Goal: Task Accomplishment & Management: Use online tool/utility

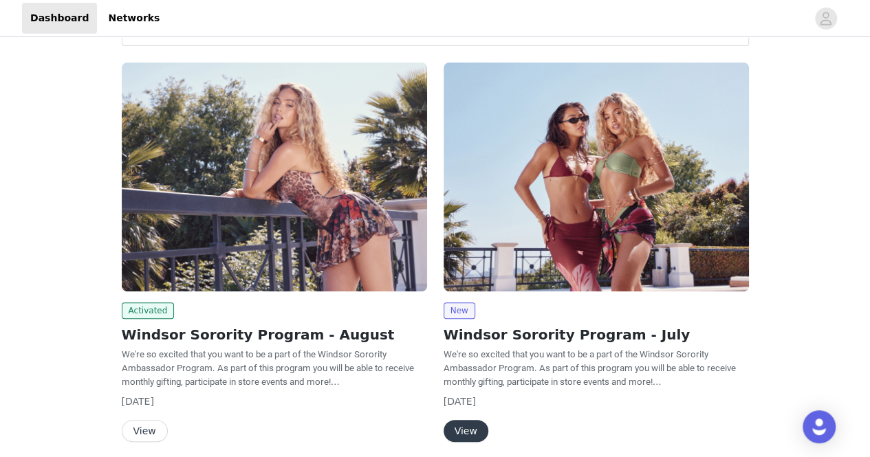
scroll to position [151, 0]
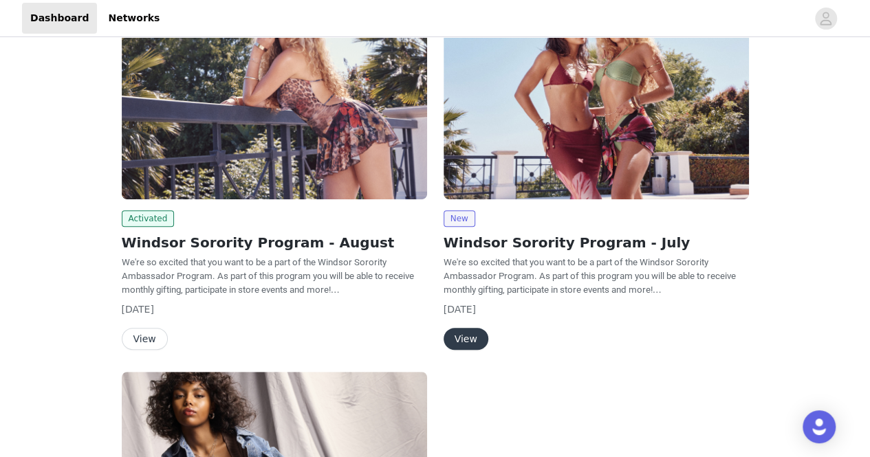
click at [149, 335] on button "View" at bounding box center [145, 339] width 46 height 22
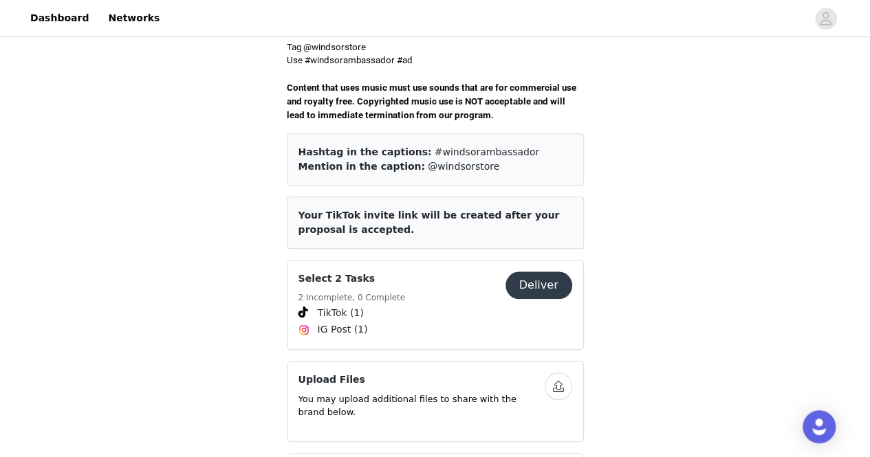
scroll to position [492, 0]
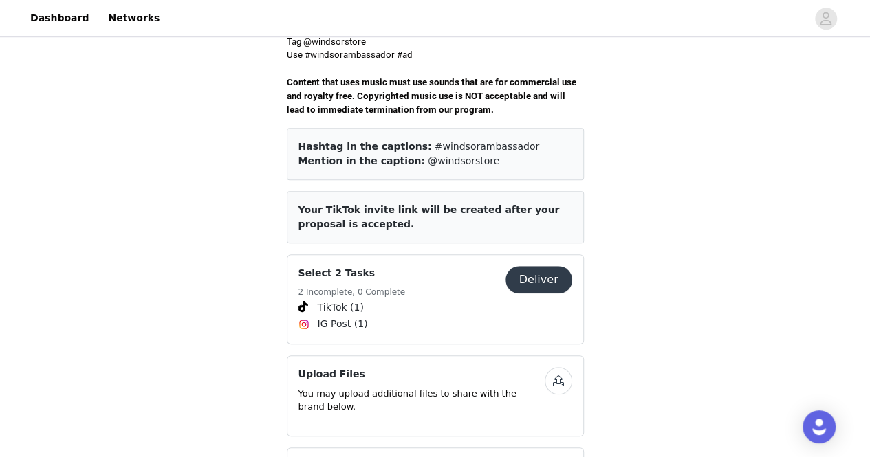
click at [554, 266] on button "Deliver" at bounding box center [538, 280] width 67 height 28
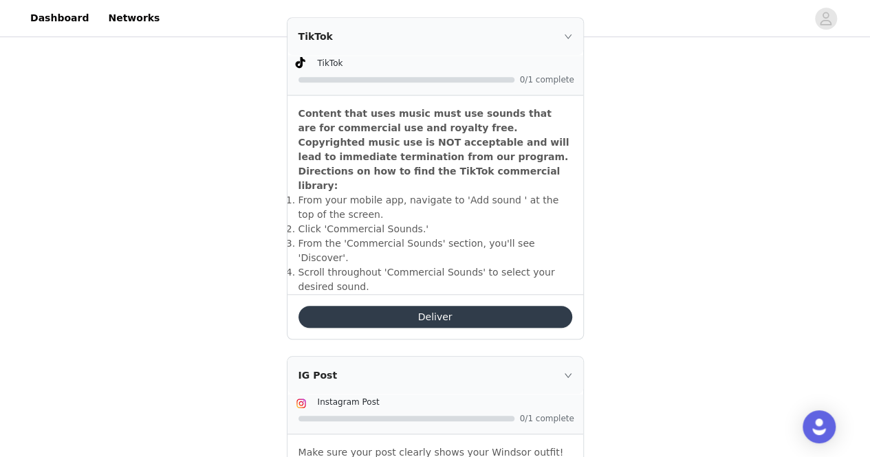
scroll to position [589, 0]
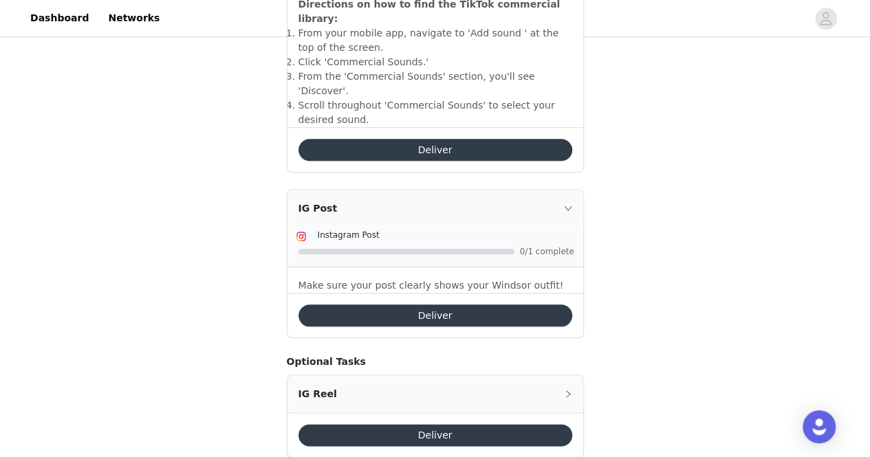
click at [411, 305] on button "Deliver" at bounding box center [435, 316] width 274 height 22
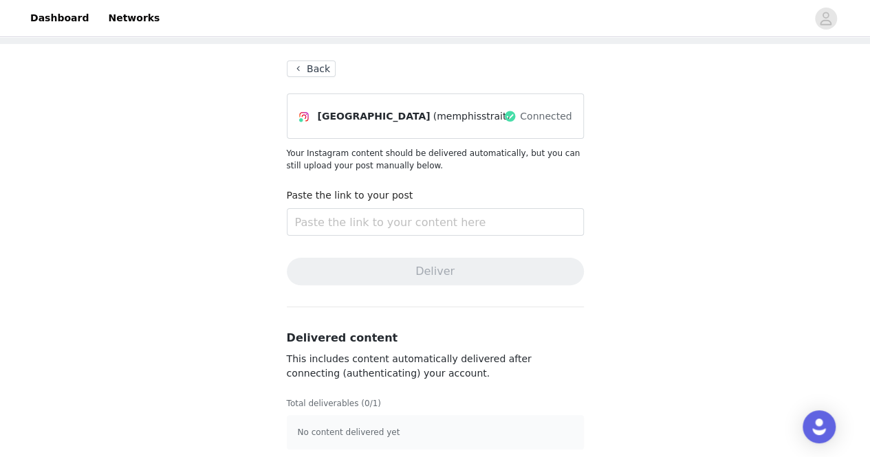
scroll to position [65, 0]
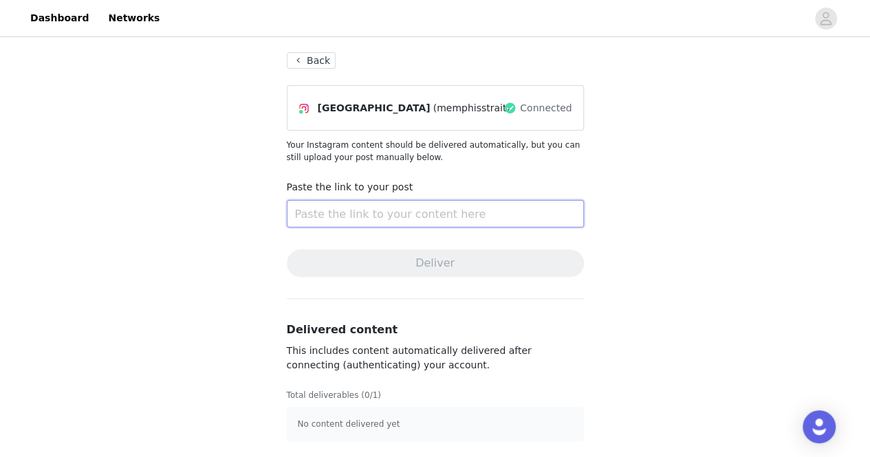
click at [411, 211] on input "text" at bounding box center [435, 214] width 297 height 28
paste input "[URL][DOMAIN_NAME]"
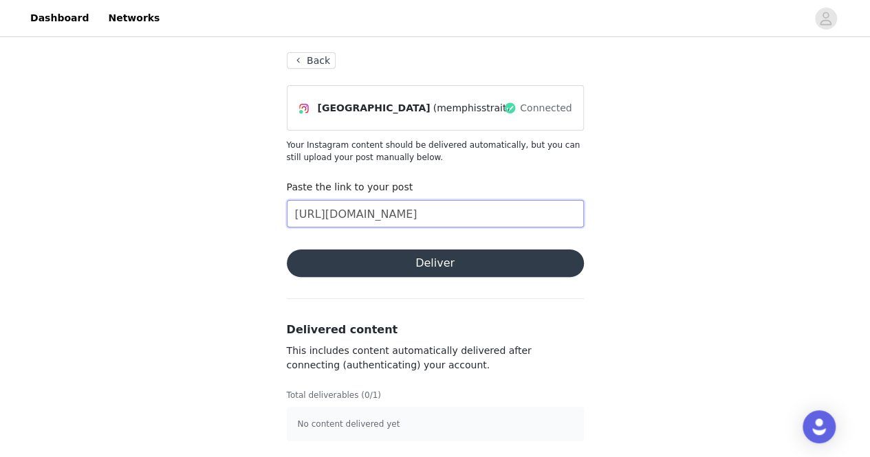
scroll to position [0, 224]
type input "[URL][DOMAIN_NAME]"
click at [361, 265] on button "Deliver" at bounding box center [435, 264] width 297 height 28
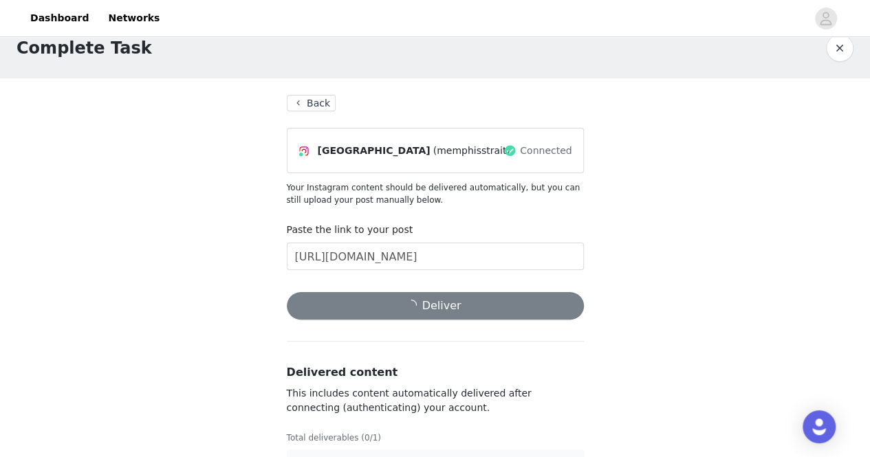
scroll to position [14, 0]
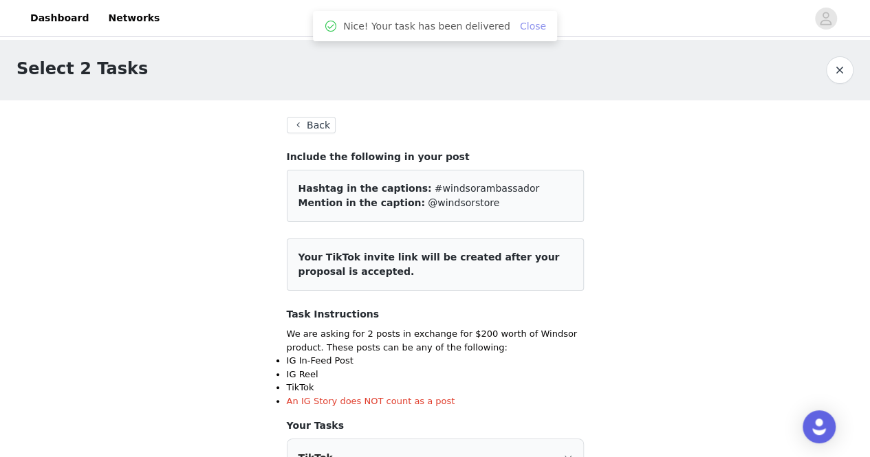
click at [525, 28] on link "Close" at bounding box center [533, 26] width 26 height 11
click at [317, 124] on button "Back" at bounding box center [312, 125] width 50 height 17
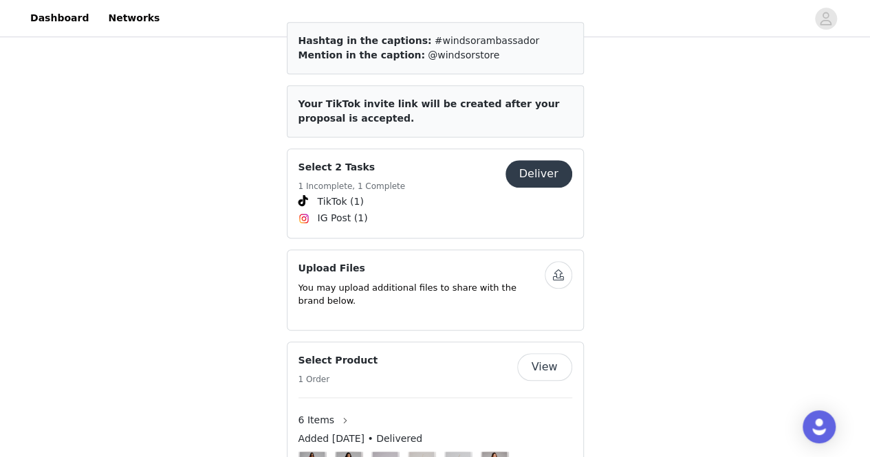
scroll to position [598, 0]
click at [536, 160] on button "Deliver" at bounding box center [538, 174] width 67 height 28
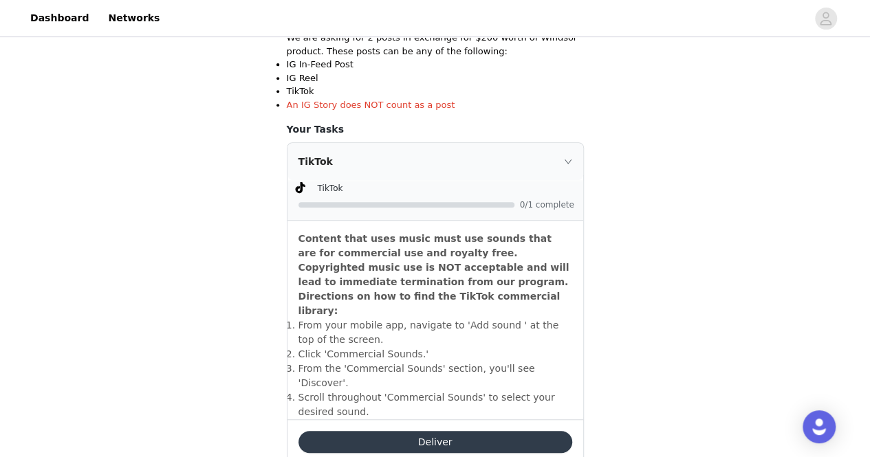
scroll to position [298, 0]
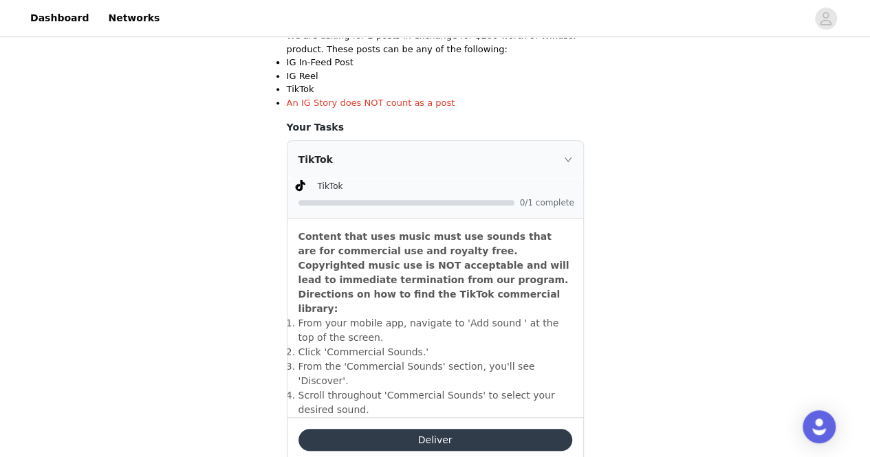
click at [403, 429] on button "Deliver" at bounding box center [435, 440] width 274 height 22
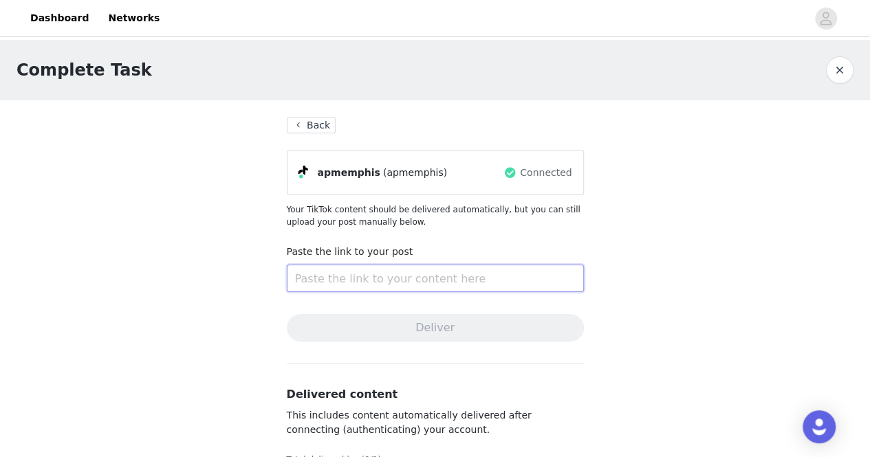
click at [349, 278] on input "text" at bounding box center [435, 279] width 297 height 28
paste input "[URL][DOMAIN_NAME]"
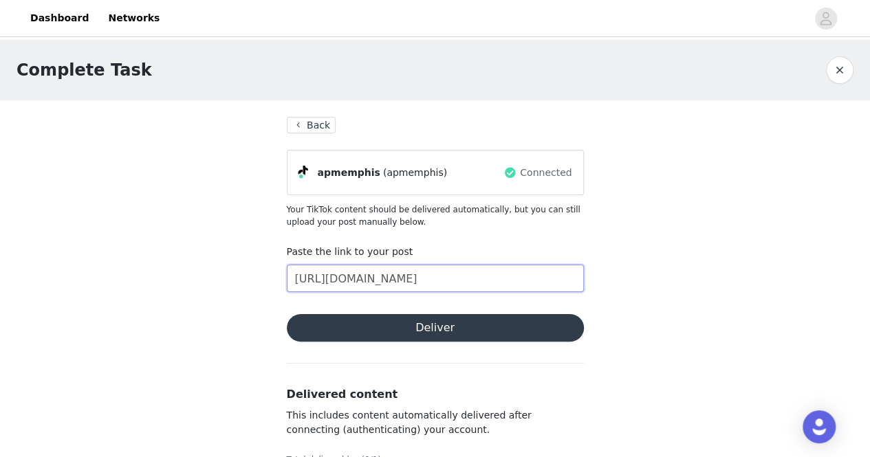
type input "[URL][DOMAIN_NAME]"
click at [361, 322] on button "Deliver" at bounding box center [435, 328] width 297 height 28
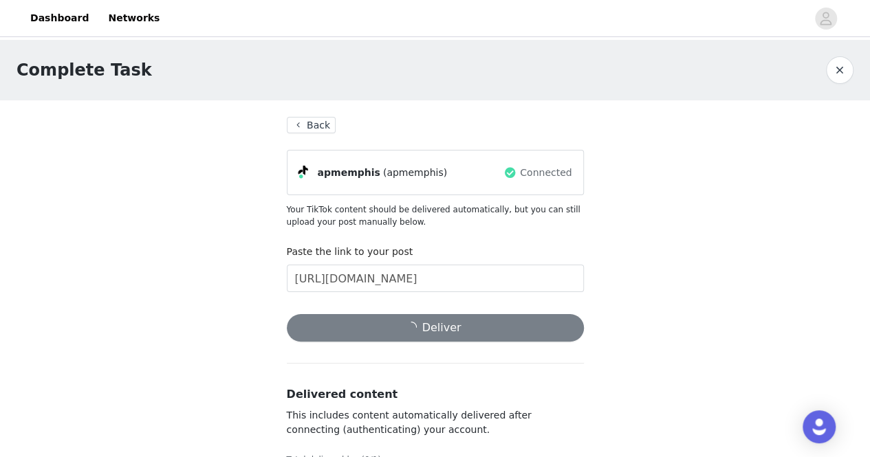
scroll to position [0, 0]
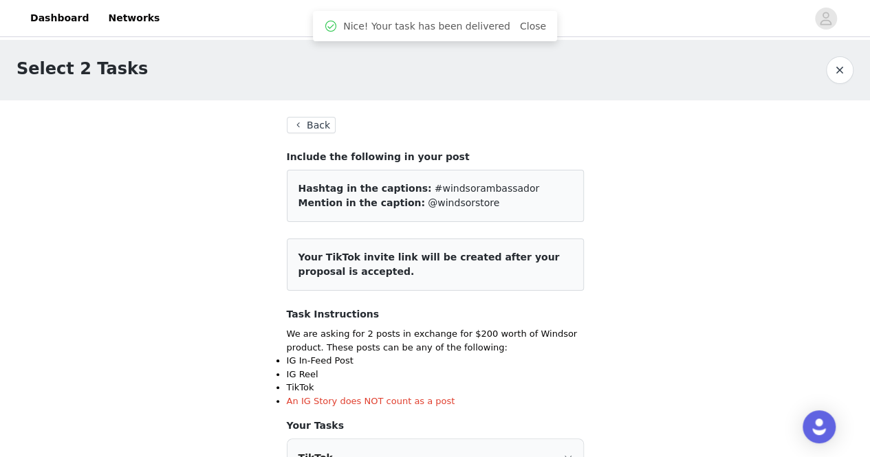
click at [309, 126] on button "Back" at bounding box center [312, 125] width 50 height 17
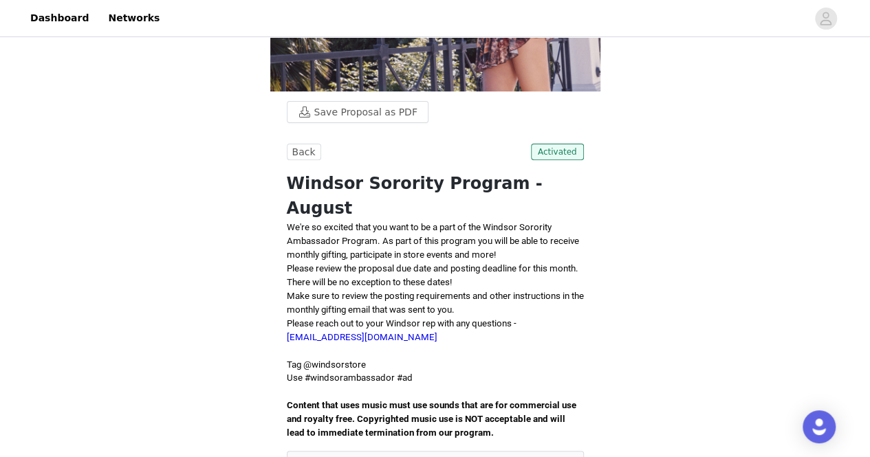
scroll to position [162, 0]
